Goal: Transaction & Acquisition: Purchase product/service

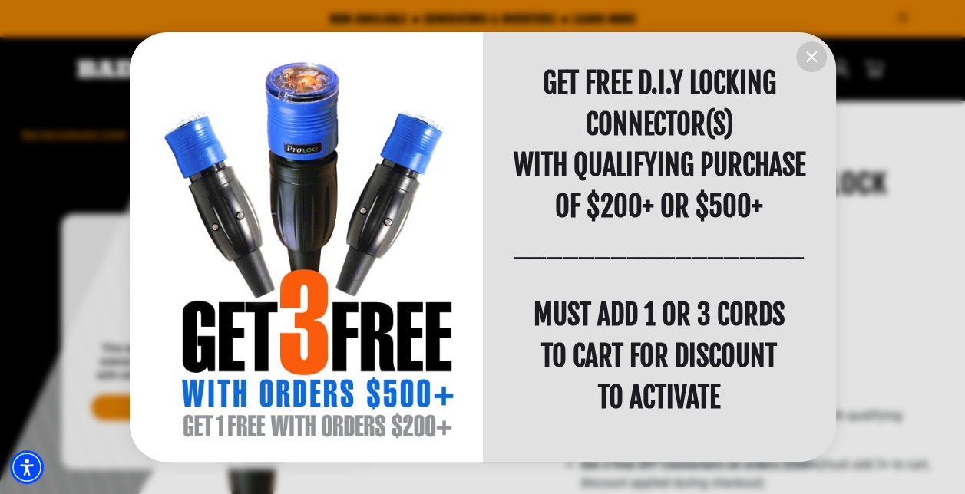
click at [820, 46] on button "information" at bounding box center [811, 56] width 31 height 31
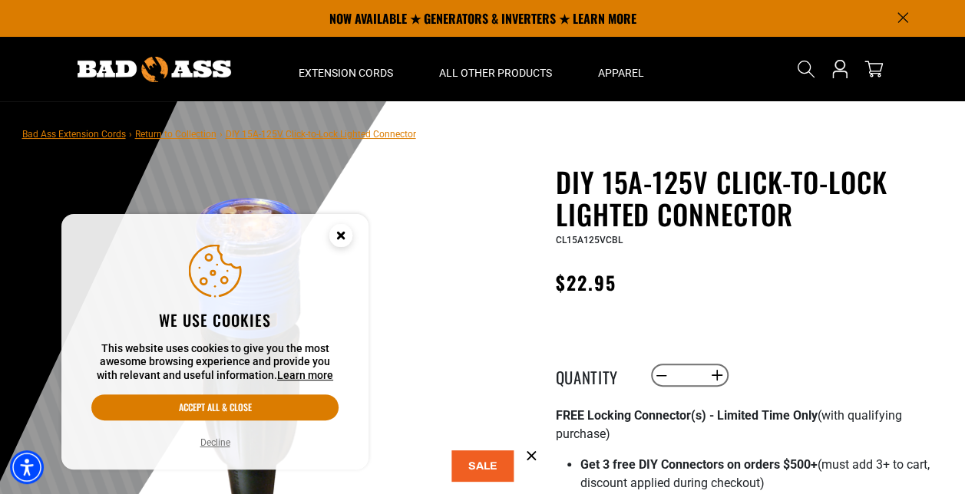
click at [220, 437] on button "Decline" at bounding box center [215, 442] width 39 height 15
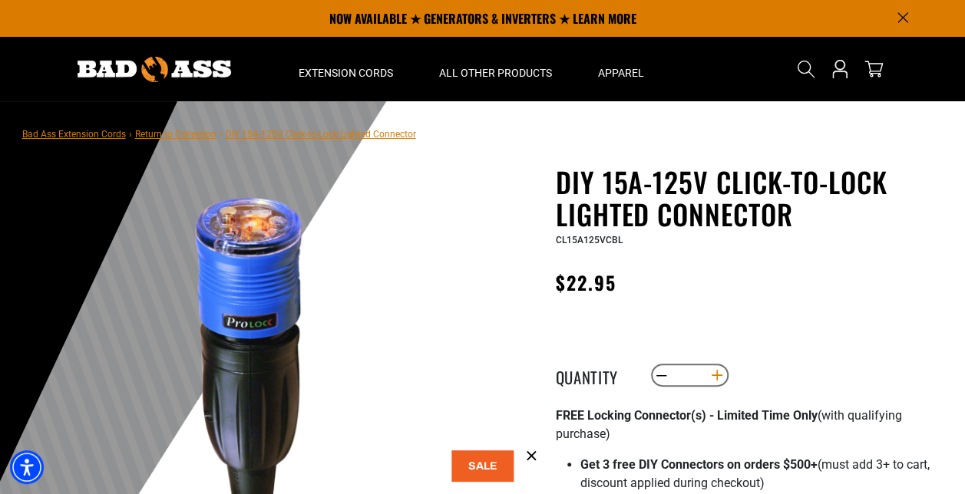
click at [717, 375] on button "Increase quantity for DIY 15A-125V Click-to-Lock Lighted Connector" at bounding box center [717, 375] width 24 height 26
click at [657, 375] on button "Decrease quantity for DIY 15A-125V Click-to-Lock Lighted Connector" at bounding box center [661, 375] width 24 height 26
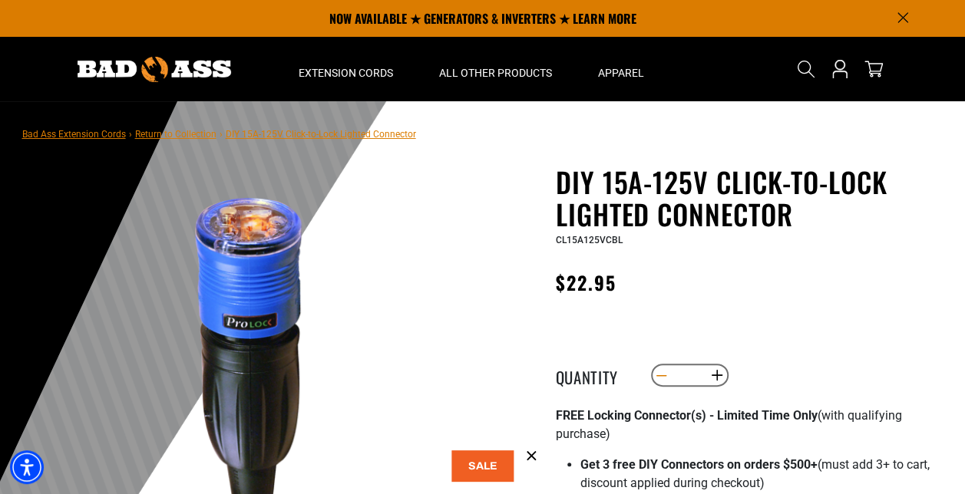
click at [657, 375] on button "Decrease quantity for DIY 15A-125V Click-to-Lock Lighted Connector" at bounding box center [661, 375] width 24 height 26
type input "*"
click at [657, 375] on button "Decrease quantity for DIY 15A-125V Click-to-Lock Lighted Connector" at bounding box center [661, 375] width 24 height 26
click at [416, 217] on img at bounding box center [253, 354] width 370 height 370
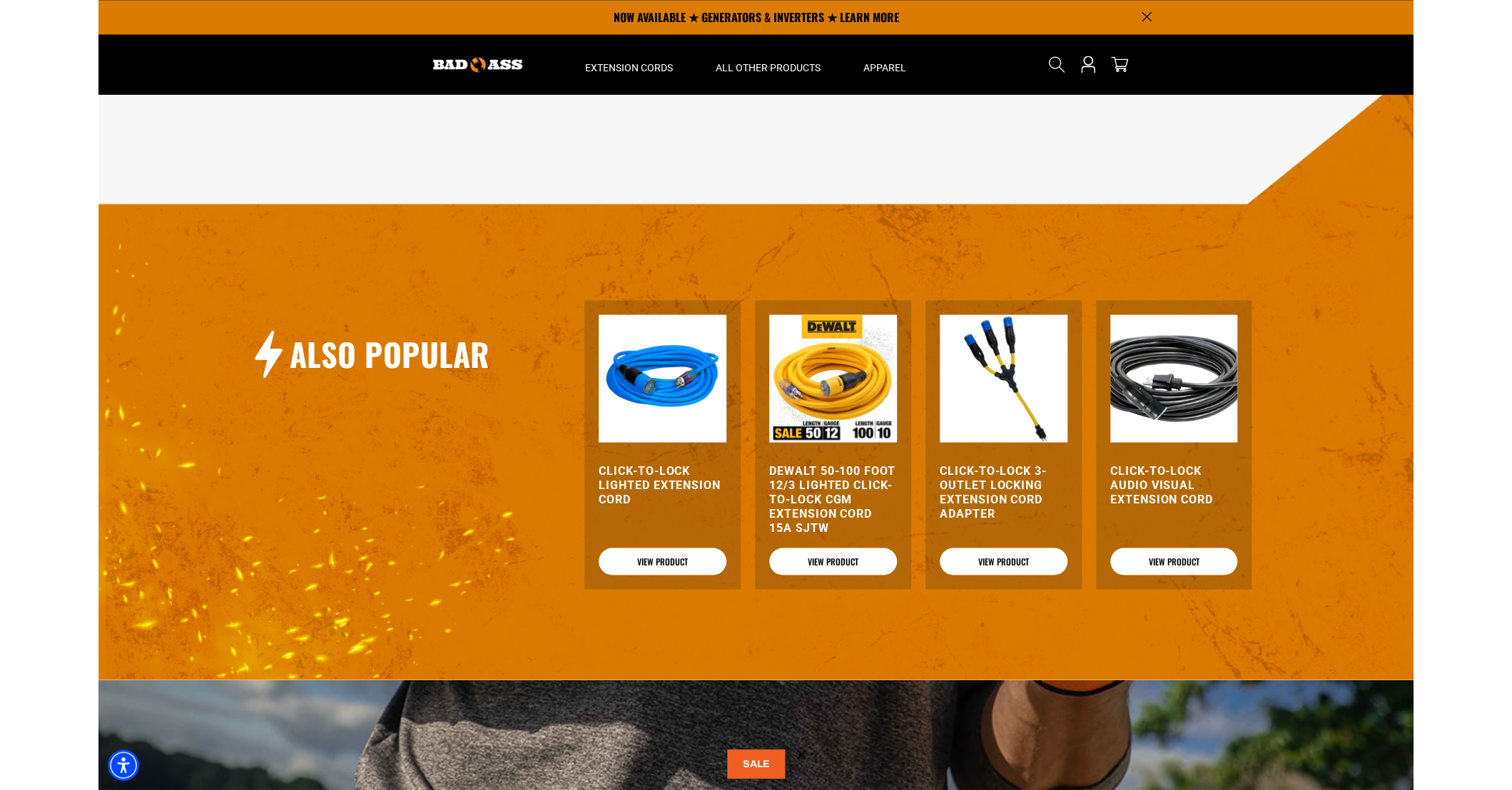
scroll to position [1598, 0]
